Goal: Book appointment/travel/reservation

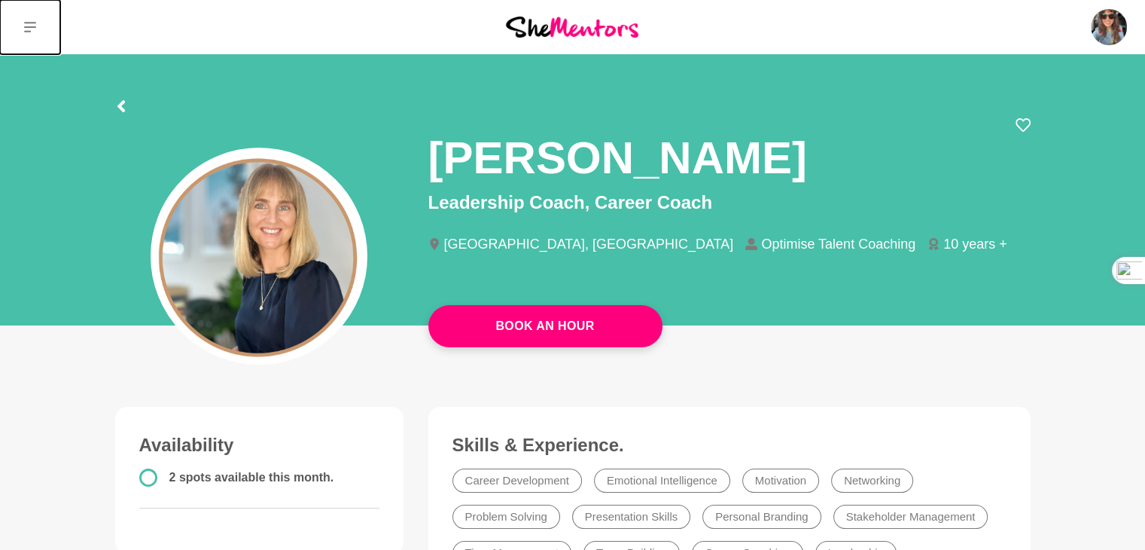
click at [33, 25] on icon at bounding box center [30, 27] width 12 height 12
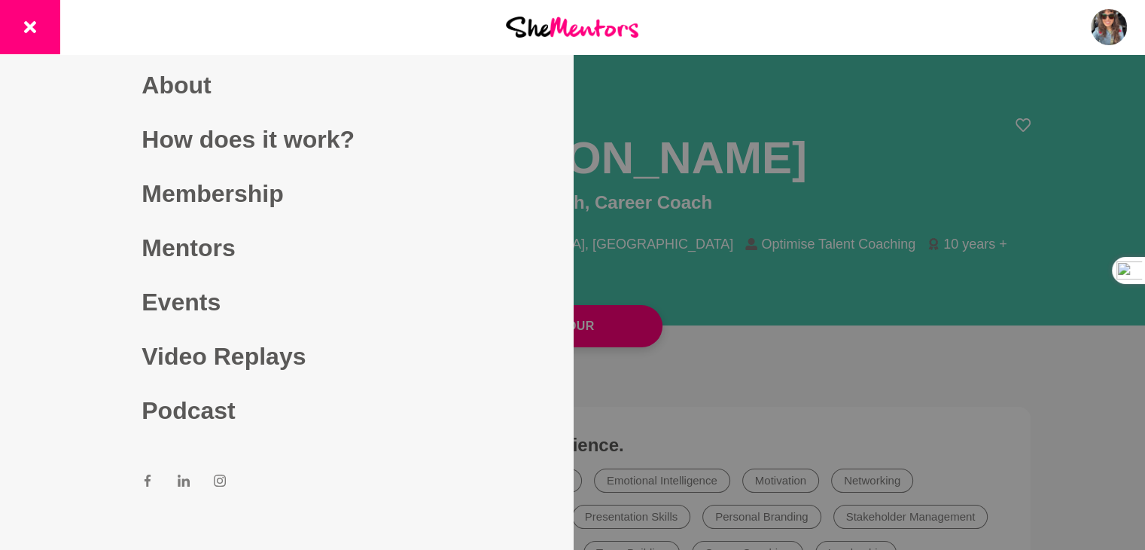
click at [797, 185] on div at bounding box center [572, 275] width 1145 height 550
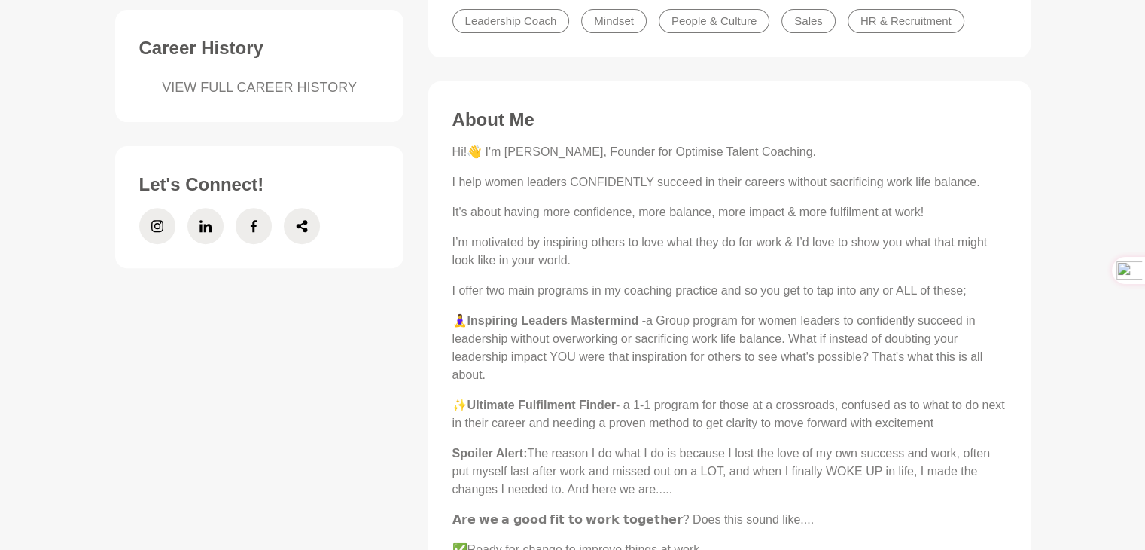
scroll to position [602, 0]
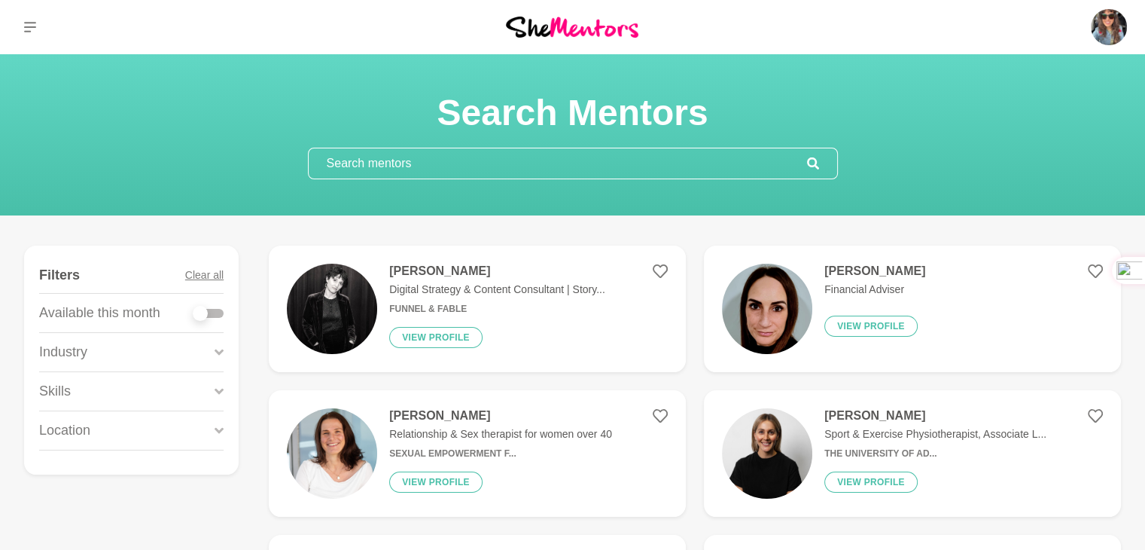
click at [547, 172] on input "text" at bounding box center [558, 163] width 498 height 30
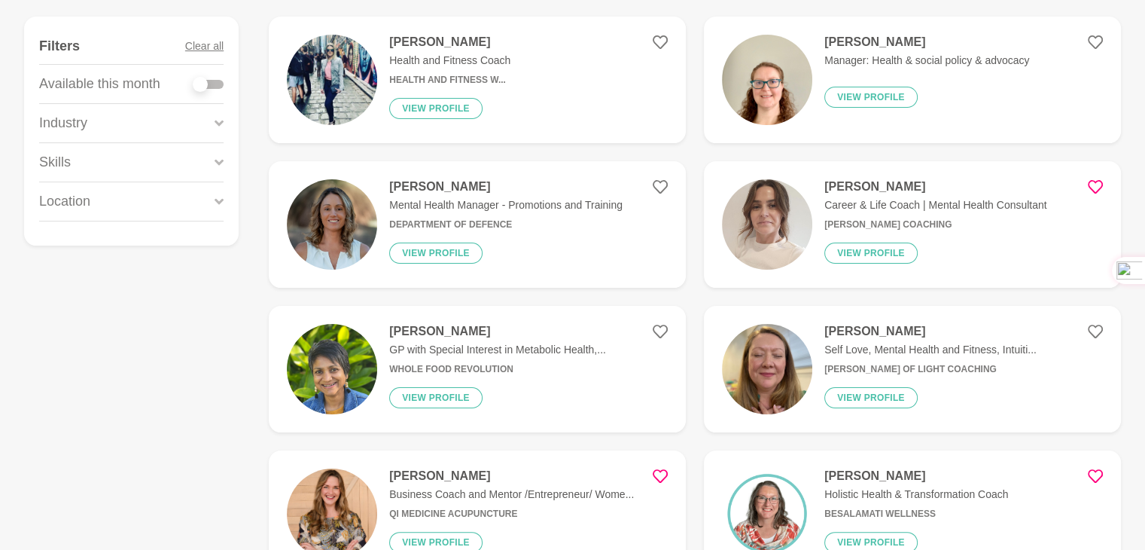
scroll to position [301, 0]
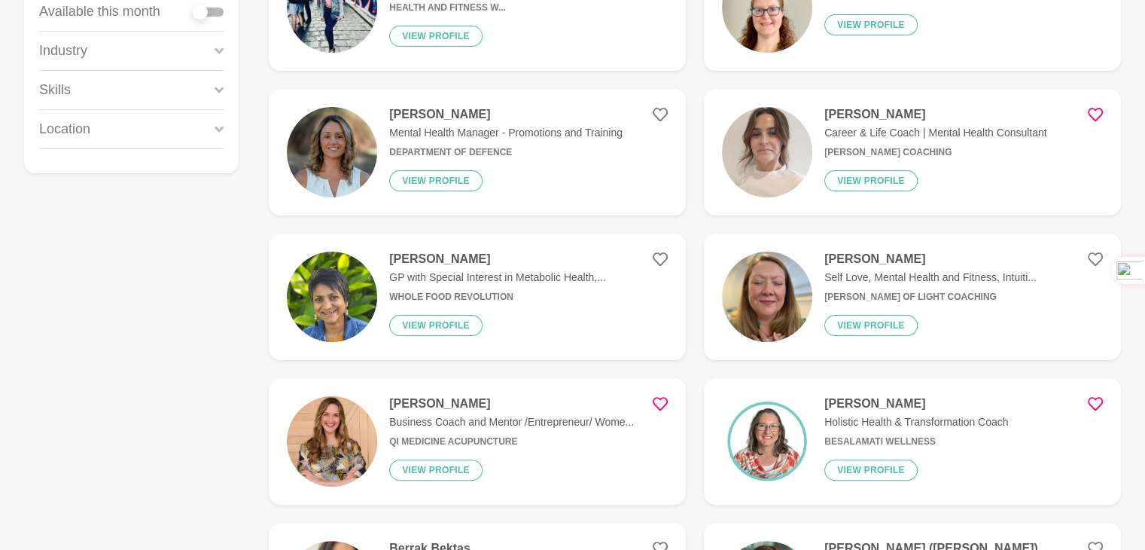
type input "health"
click at [844, 257] on h4 "Tammy McCann" at bounding box center [930, 258] width 212 height 15
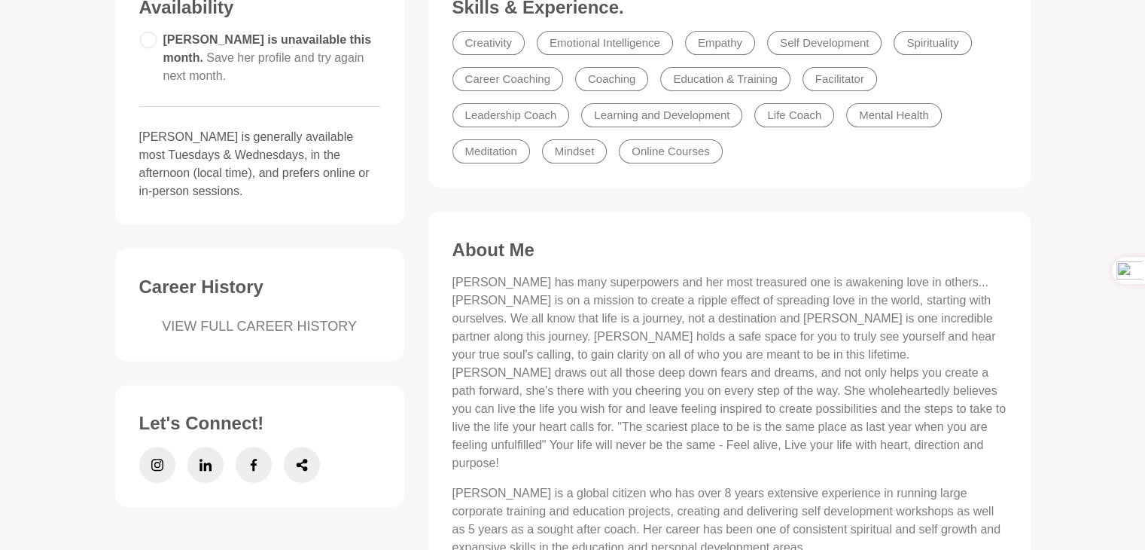
scroll to position [527, 0]
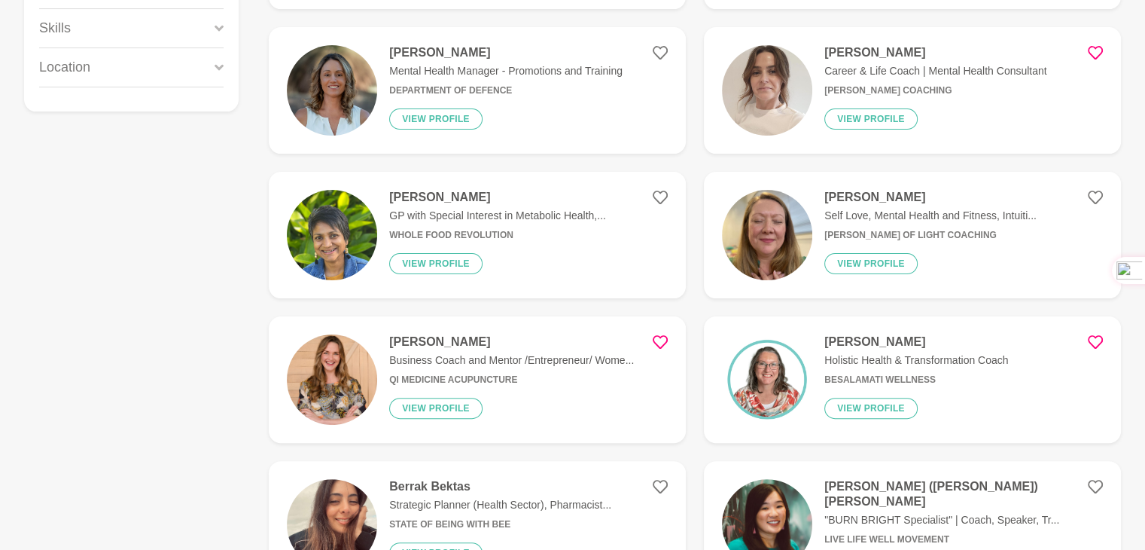
scroll to position [376, 0]
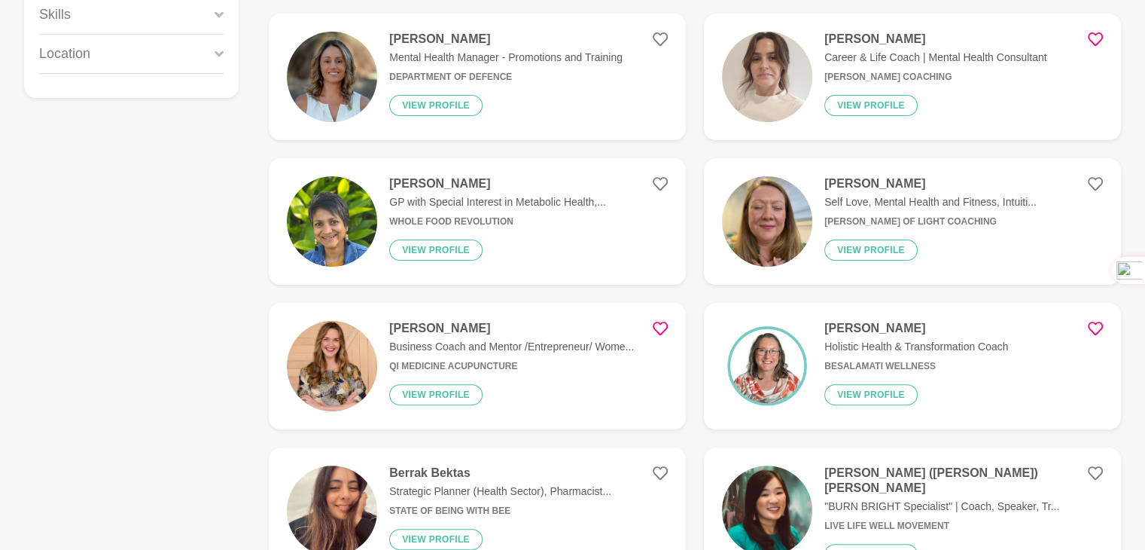
click at [430, 323] on h4 "Sheena Vaughan" at bounding box center [511, 328] width 245 height 15
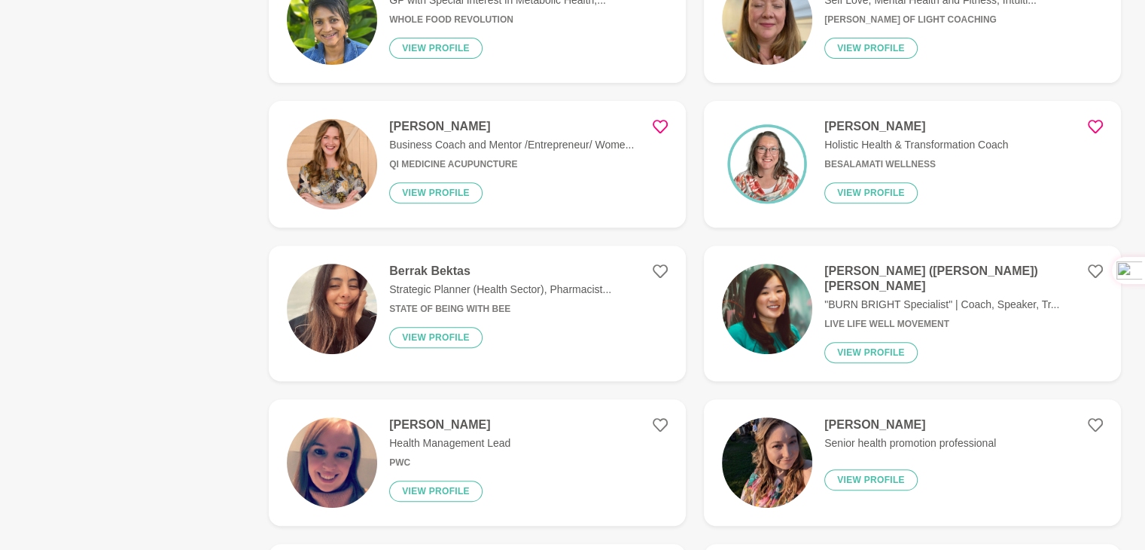
scroll to position [602, 0]
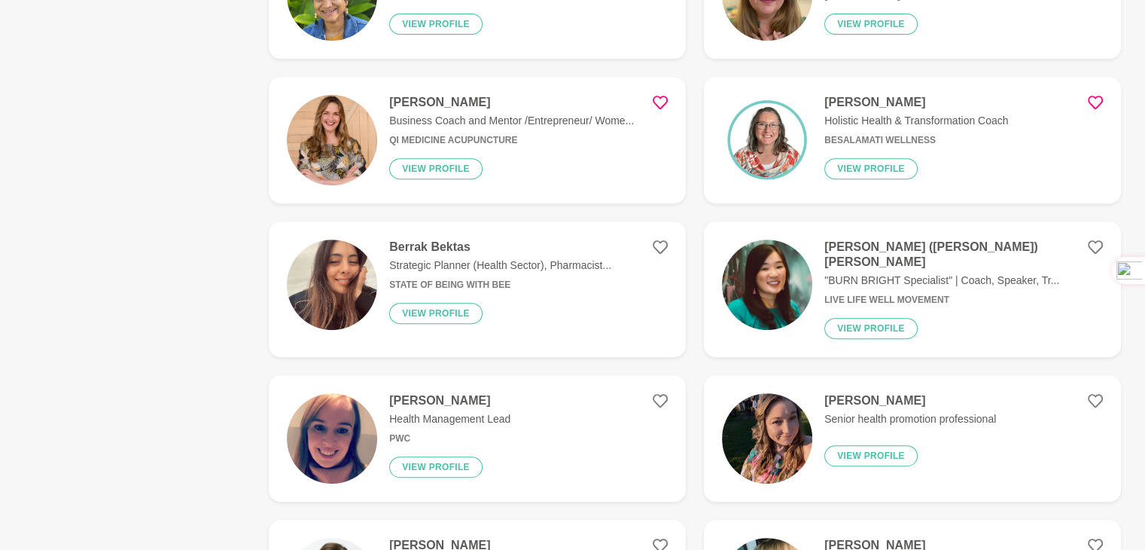
click at [849, 245] on h4 "Amy (Nhan) Leong" at bounding box center [963, 254] width 279 height 30
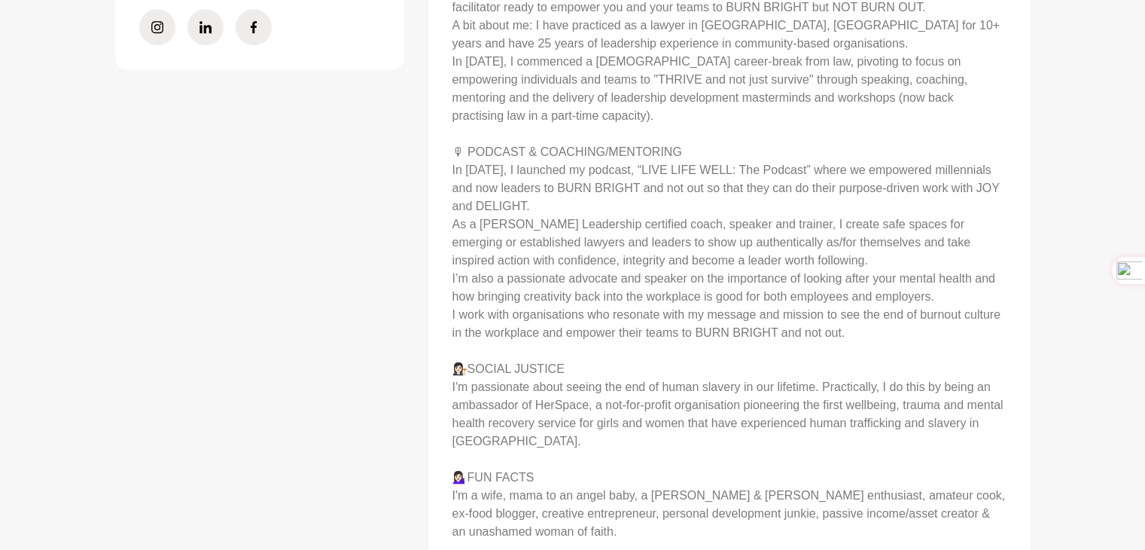
scroll to position [1054, 0]
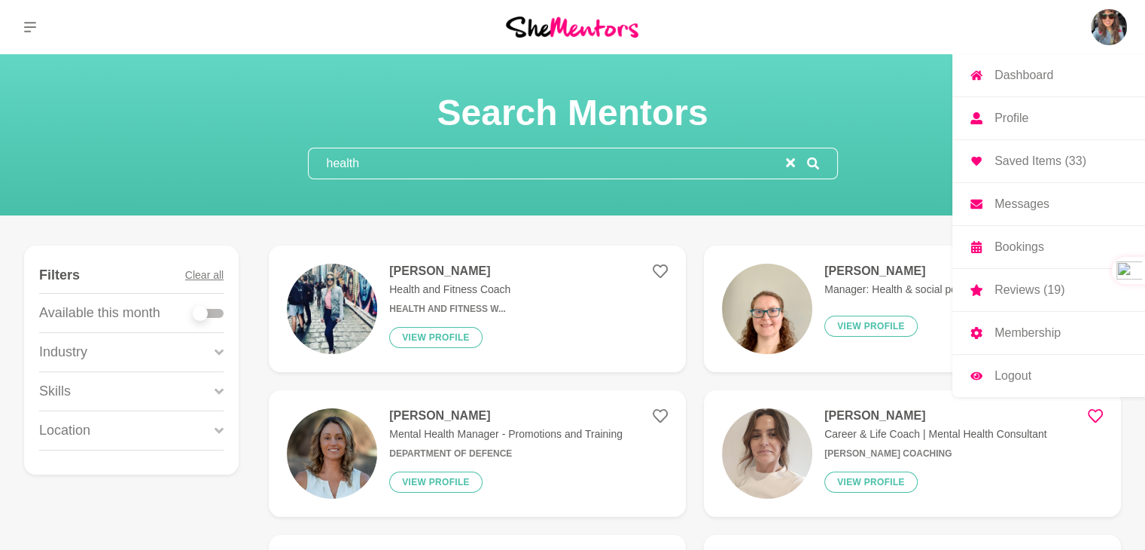
click at [1033, 159] on p "Saved Items (33)" at bounding box center [1040, 161] width 92 height 12
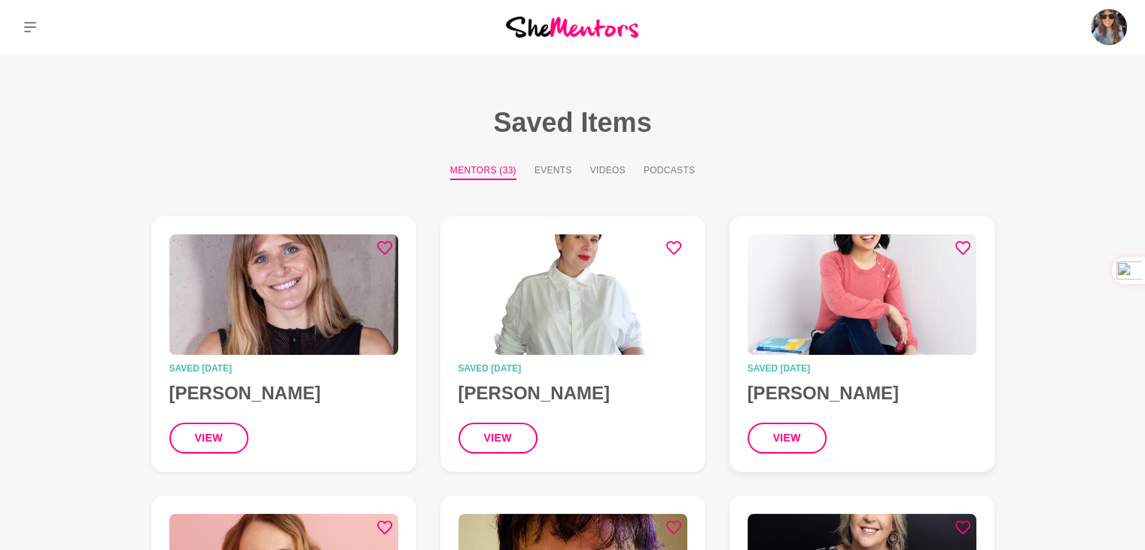
click at [819, 324] on img at bounding box center [862, 294] width 229 height 120
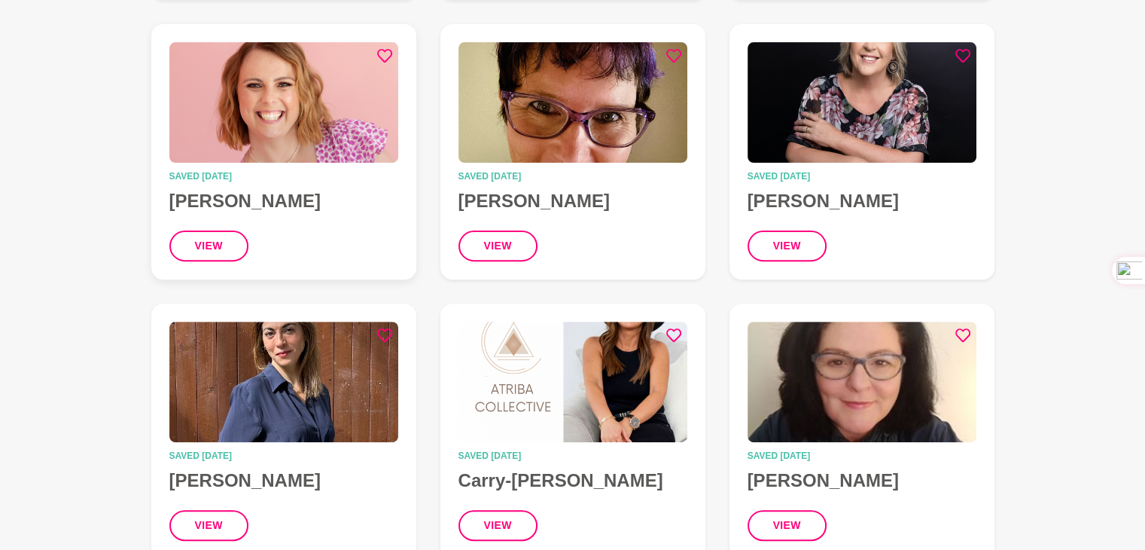
scroll to position [527, 0]
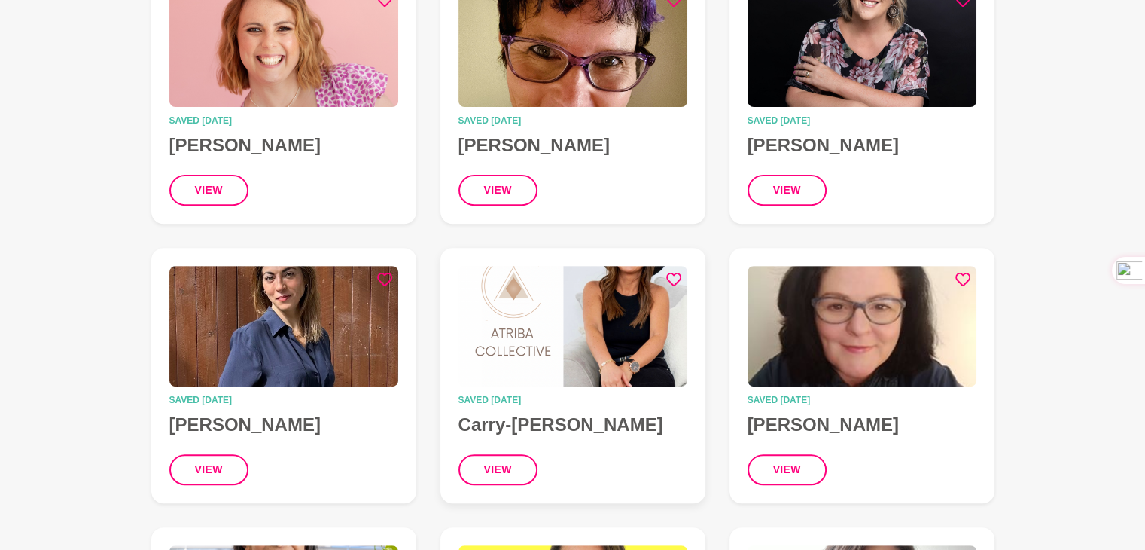
click at [539, 340] on img at bounding box center [572, 326] width 229 height 120
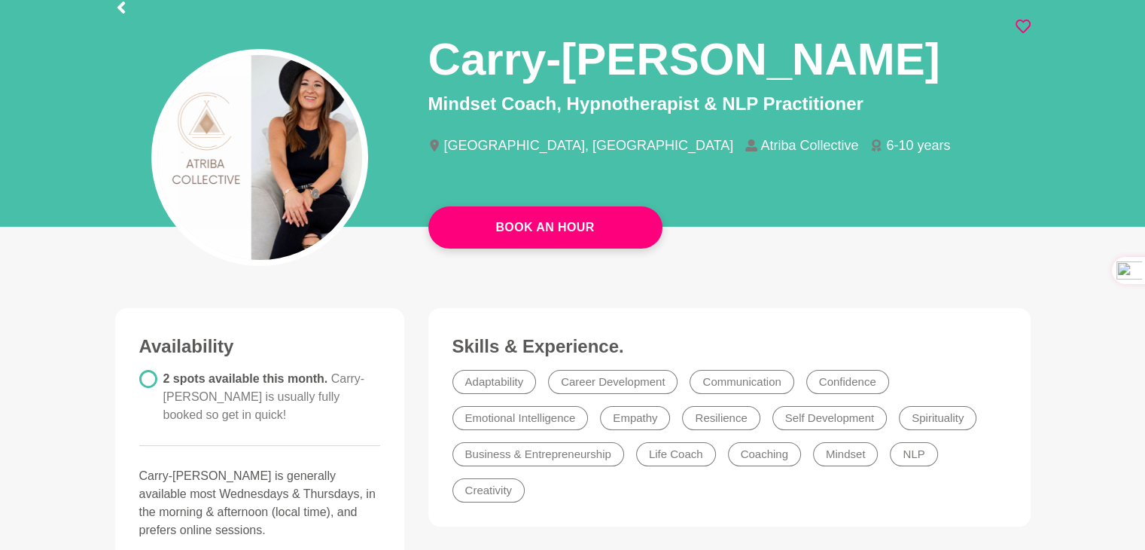
scroll to position [75, 0]
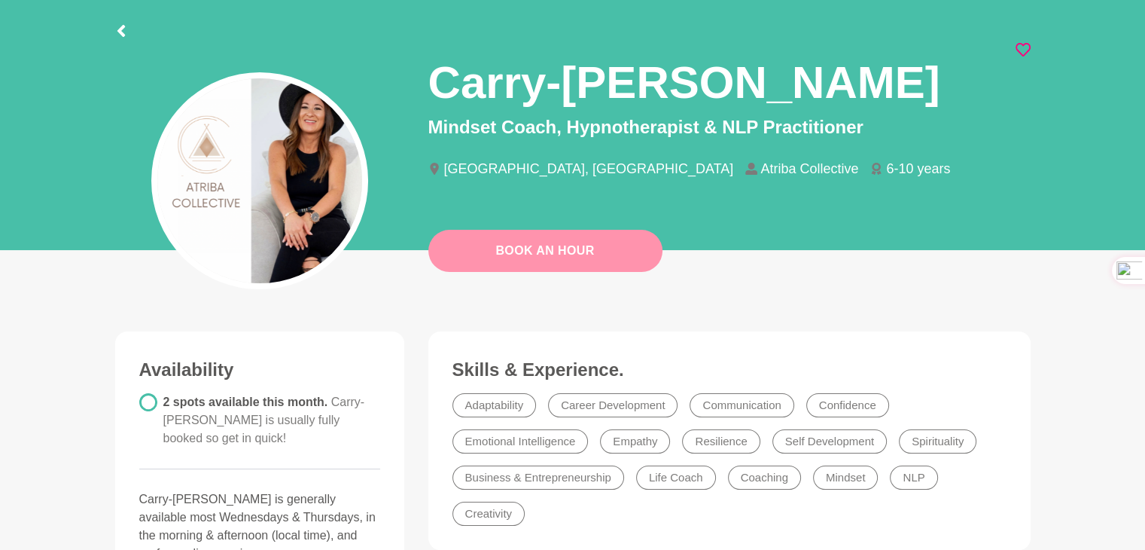
click at [486, 251] on link "Book An Hour" at bounding box center [545, 251] width 234 height 42
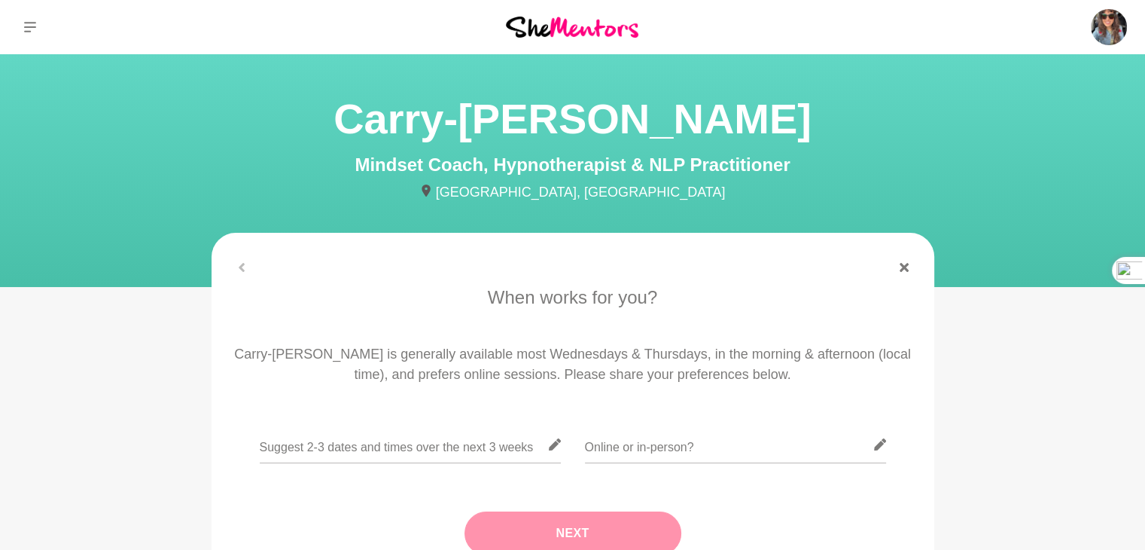
scroll to position [75, 0]
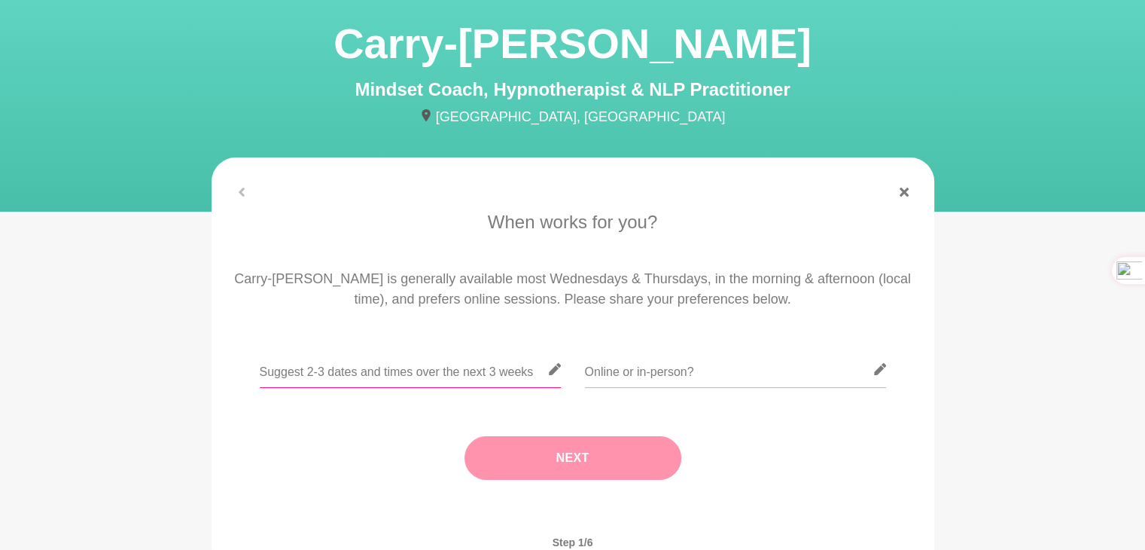
click at [289, 363] on input "text" at bounding box center [410, 369] width 301 height 37
click at [625, 376] on input "text" at bounding box center [735, 369] width 301 height 37
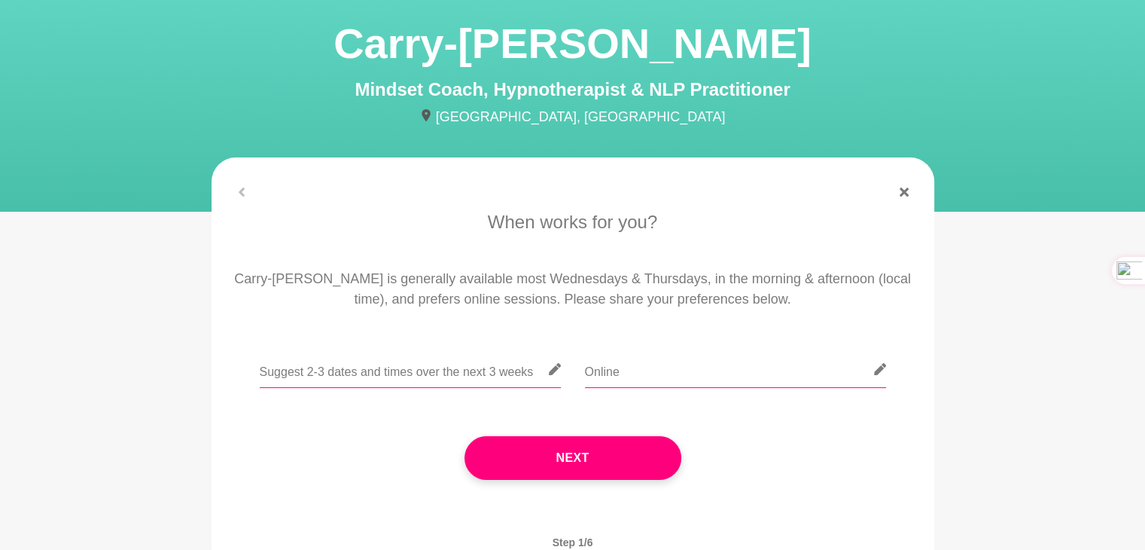
type input "Online"
click at [427, 376] on input "text" at bounding box center [410, 369] width 301 height 37
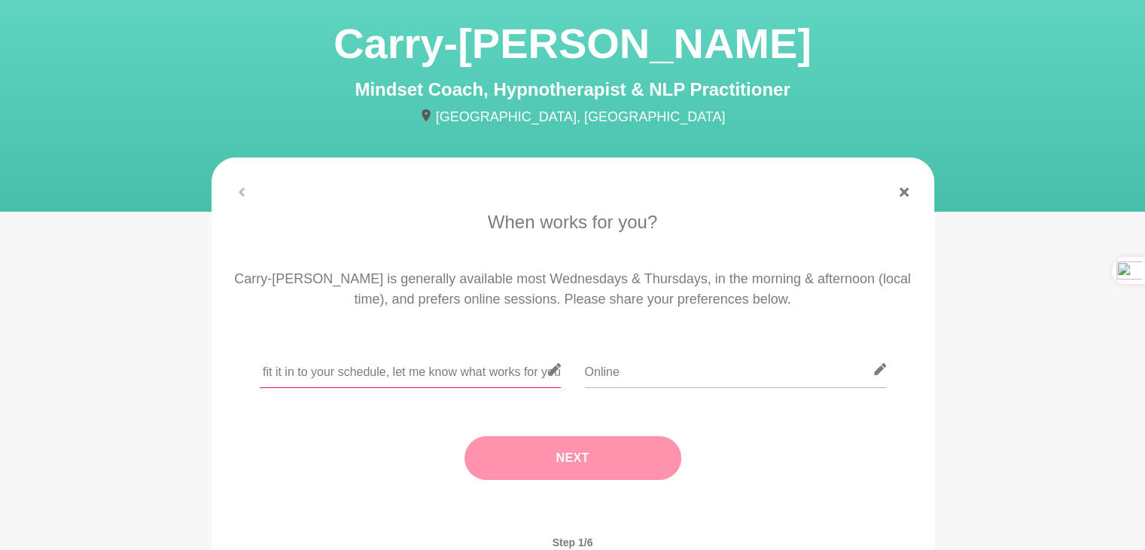
type input "Happy to fit it in to your schedule, let me know what works for you"
click at [570, 465] on button "Next" at bounding box center [573, 458] width 217 height 44
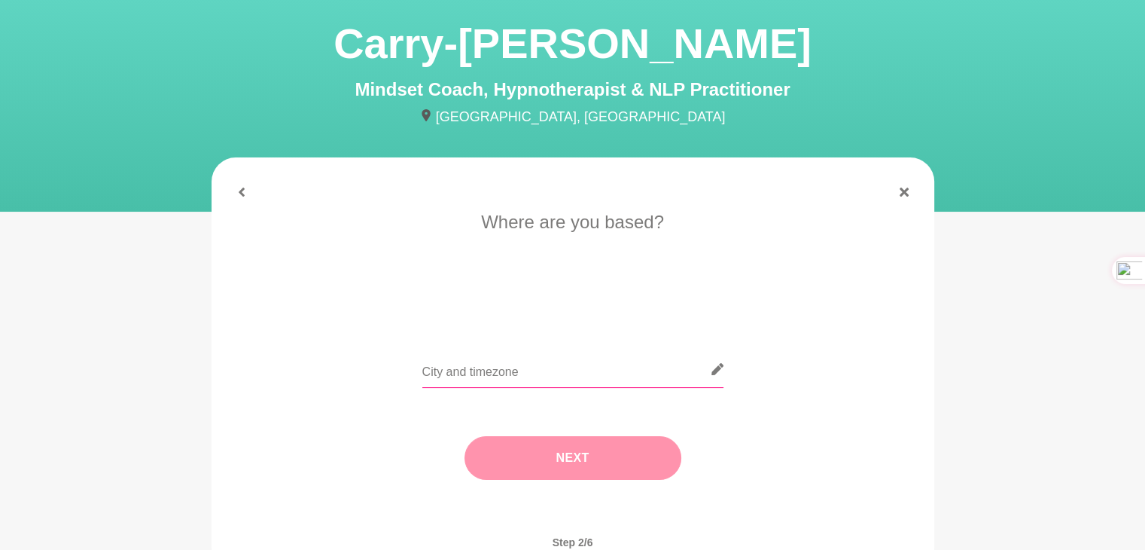
click at [495, 366] on input "text" at bounding box center [572, 369] width 301 height 37
type input "Perth AWST"
click at [591, 449] on button "Next" at bounding box center [573, 458] width 217 height 44
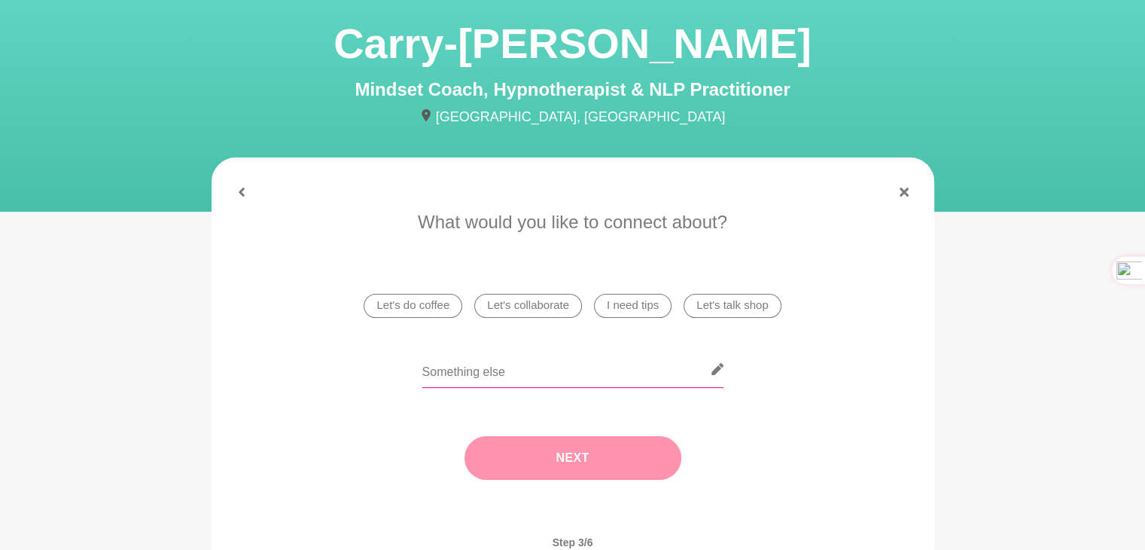
click at [486, 371] on input "text" at bounding box center [572, 369] width 301 height 37
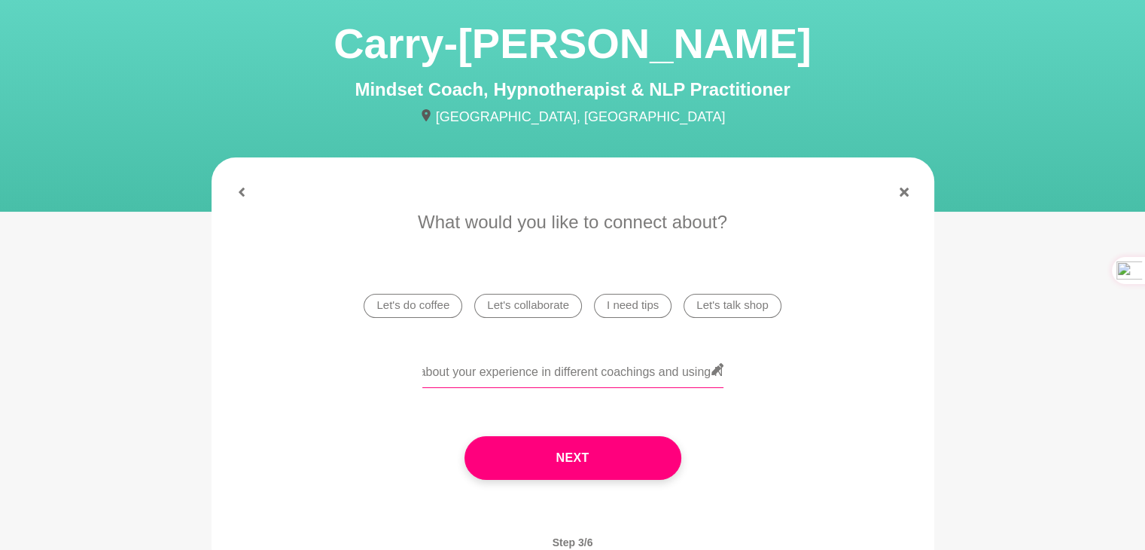
scroll to position [0, 120]
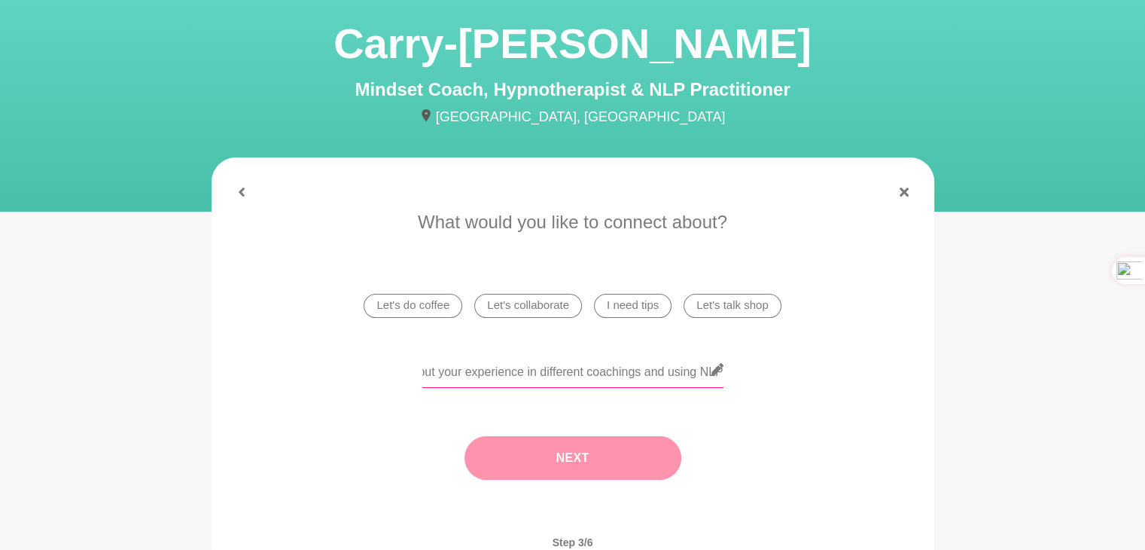
type input "I would love to talk about your experience in different coachings and using NLP"
click at [520, 446] on button "Next" at bounding box center [573, 458] width 217 height 44
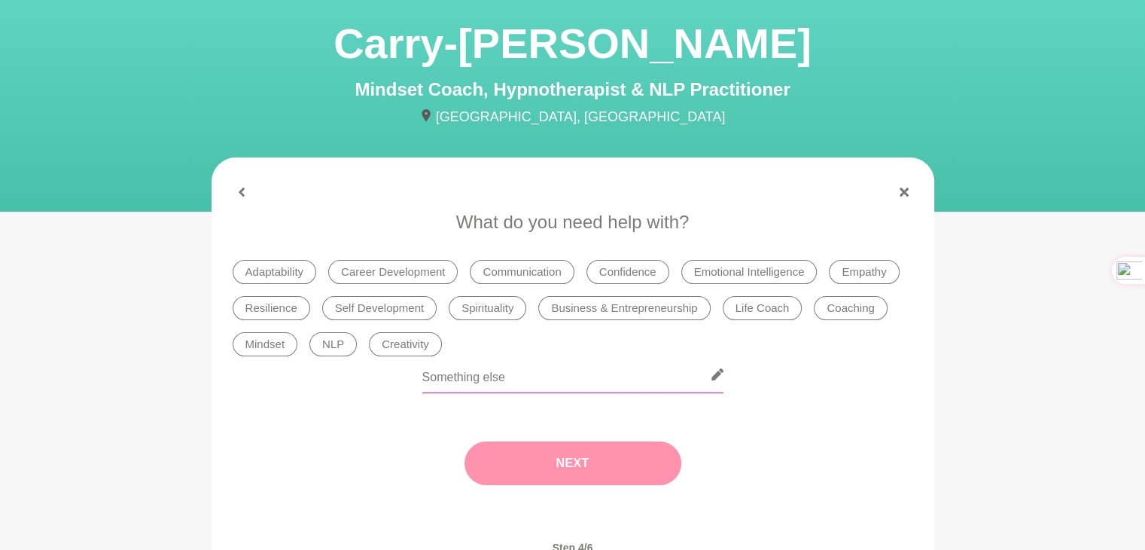
click at [526, 376] on input "text" at bounding box center [572, 374] width 301 height 37
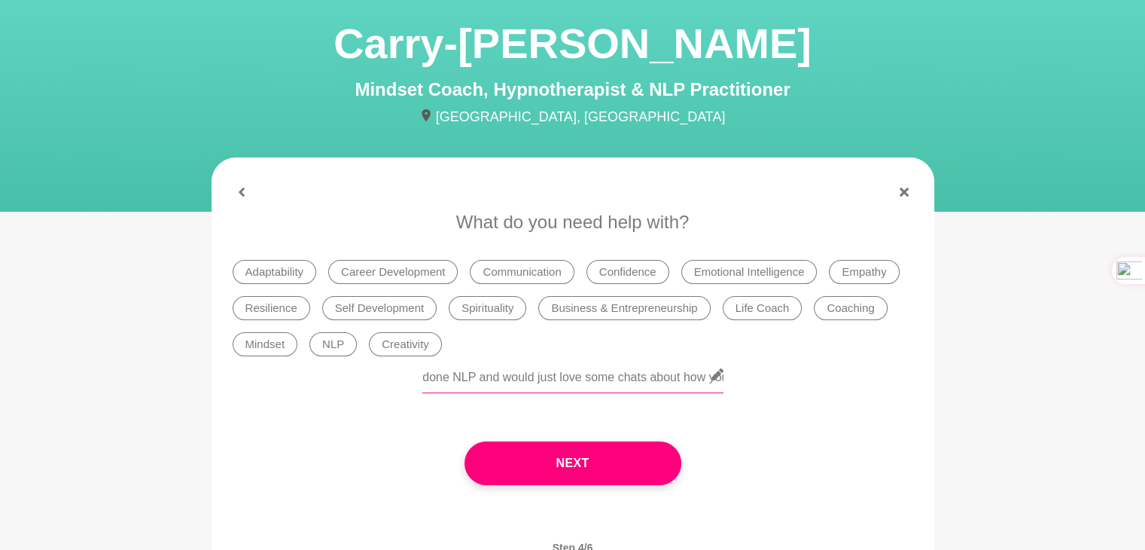
scroll to position [0, 451]
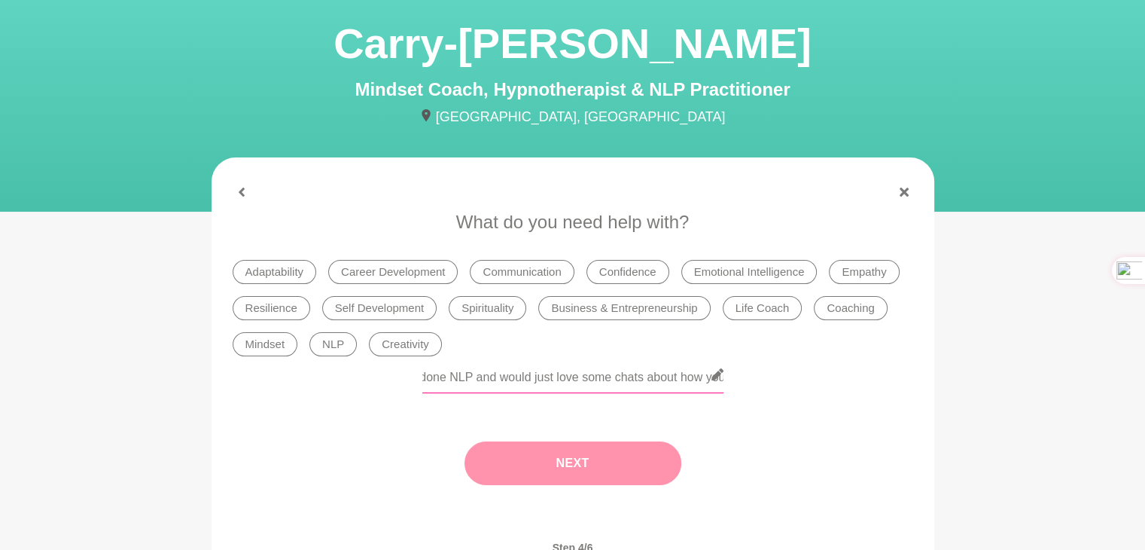
type input "I've been in Australia for a year and still figuring out my way. I've also done…"
click at [547, 457] on button "Next" at bounding box center [573, 463] width 217 height 44
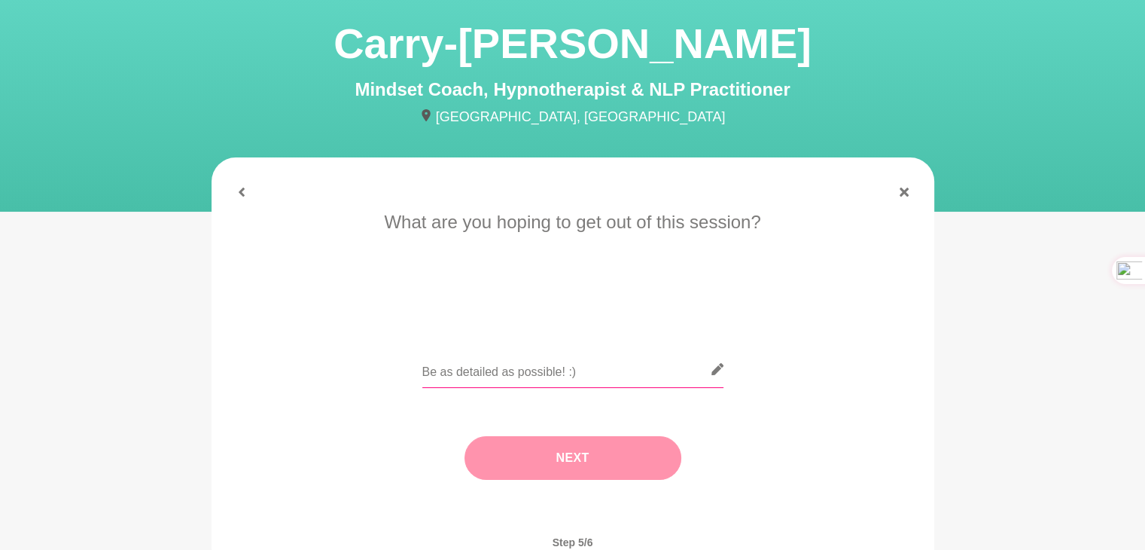
click at [545, 374] on input "text" at bounding box center [572, 369] width 301 height 37
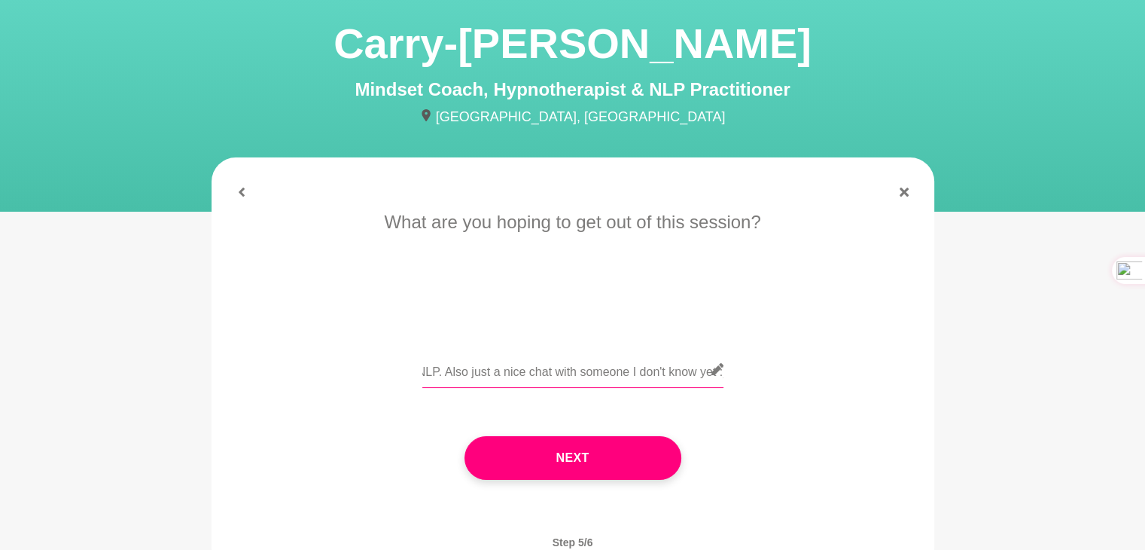
scroll to position [0, 385]
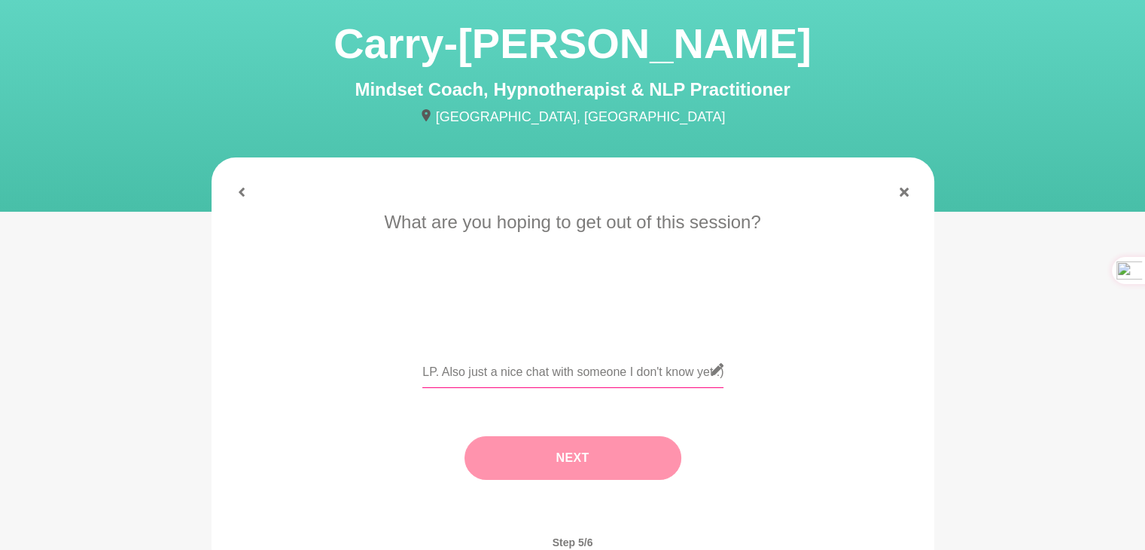
type input "I want to open the horizon for what's possible for me and for coaching/ NLP. Al…"
click at [599, 440] on button "Next" at bounding box center [573, 458] width 217 height 44
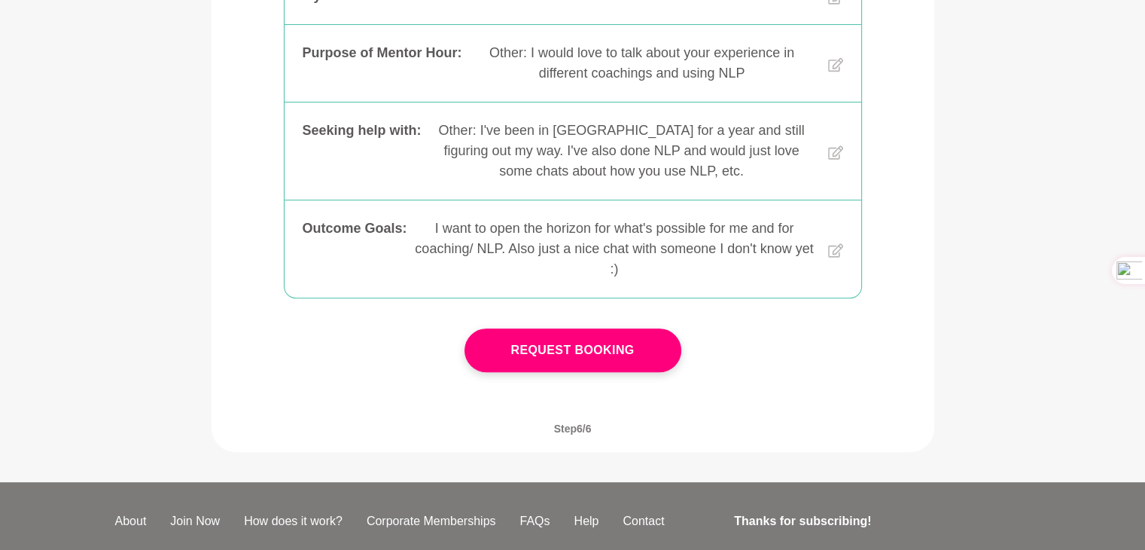
scroll to position [452, 0]
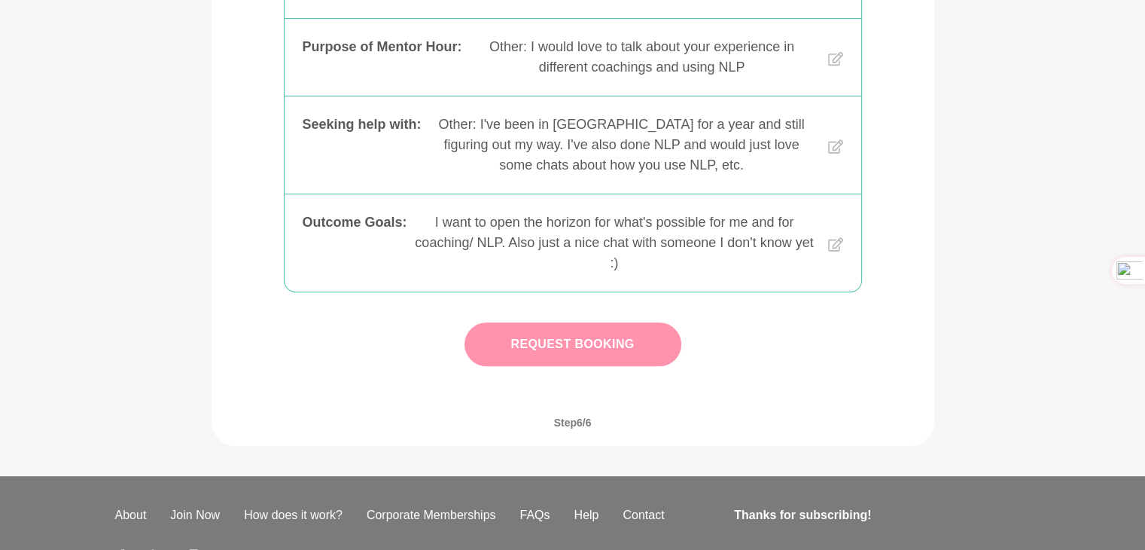
click at [557, 347] on button "Request Booking" at bounding box center [573, 344] width 217 height 44
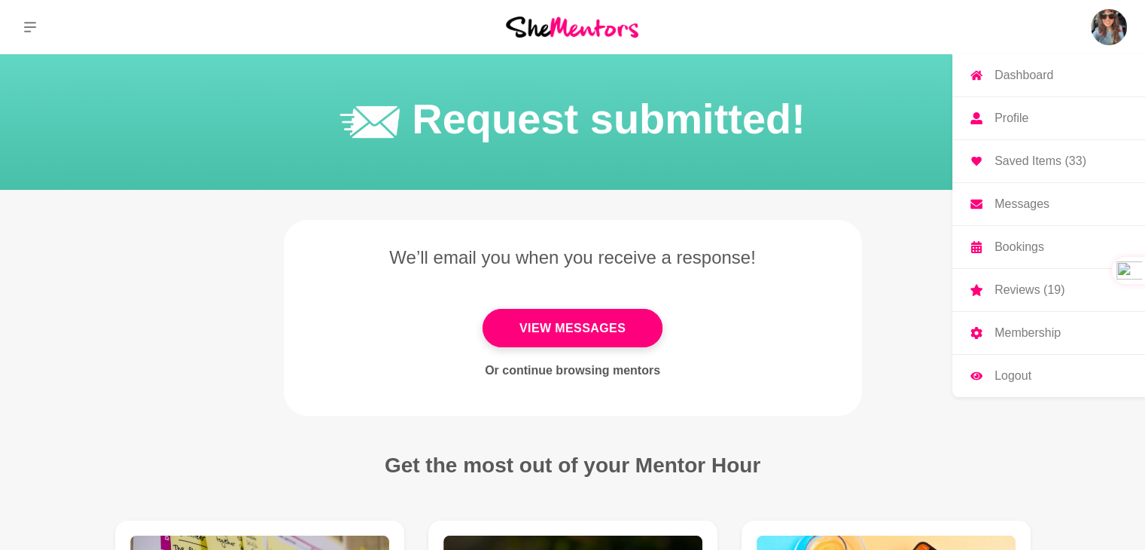
click at [1024, 246] on p "Bookings" at bounding box center [1019, 247] width 50 height 12
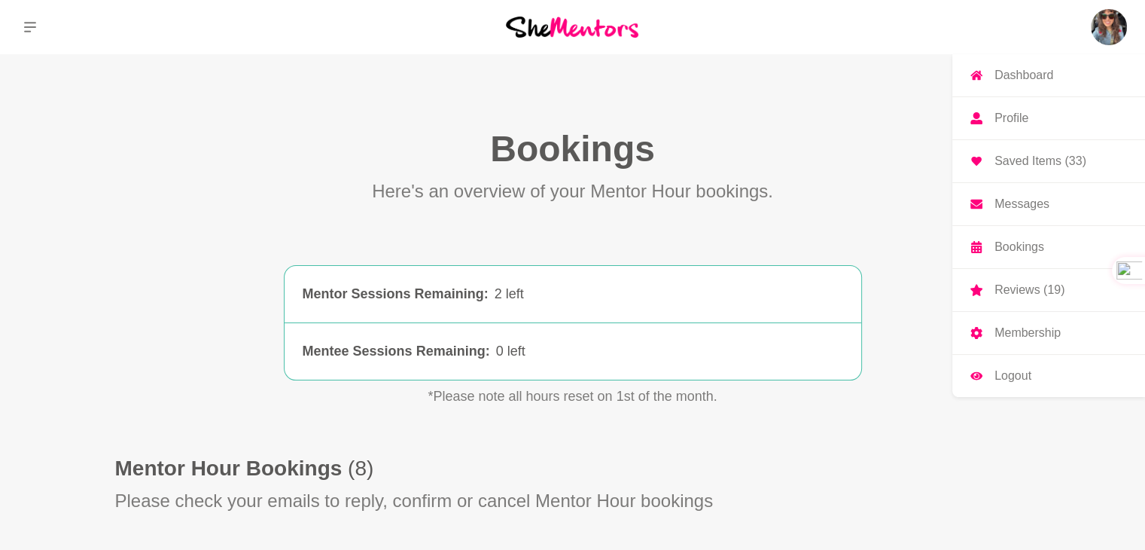
click at [1024, 246] on p "Bookings" at bounding box center [1019, 247] width 50 height 12
click at [1020, 204] on p "Messages" at bounding box center [1021, 204] width 55 height 12
